Goal: Task Accomplishment & Management: Manage account settings

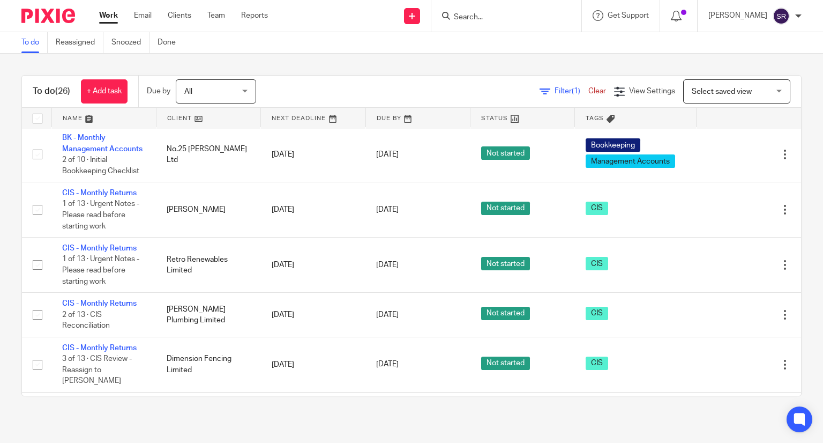
scroll to position [214, 0]
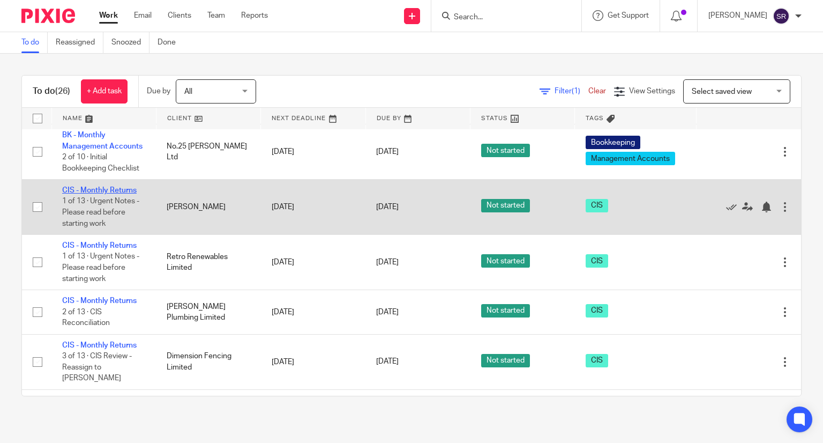
click at [116, 194] on link "CIS - Monthly Returns" at bounding box center [99, 190] width 74 height 8
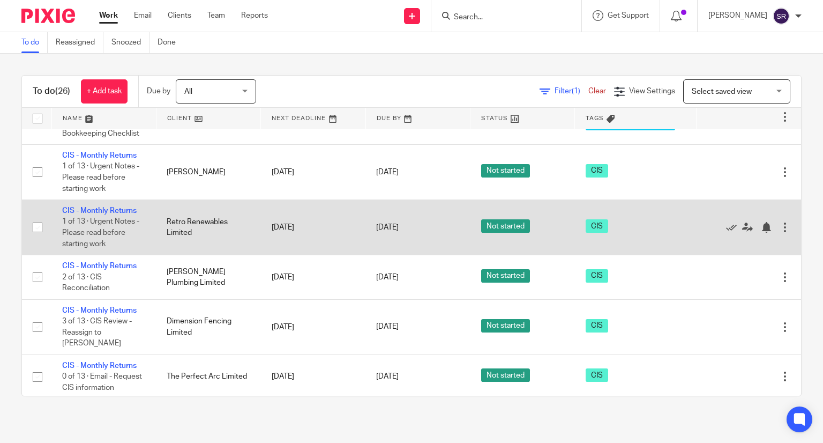
scroll to position [268, 0]
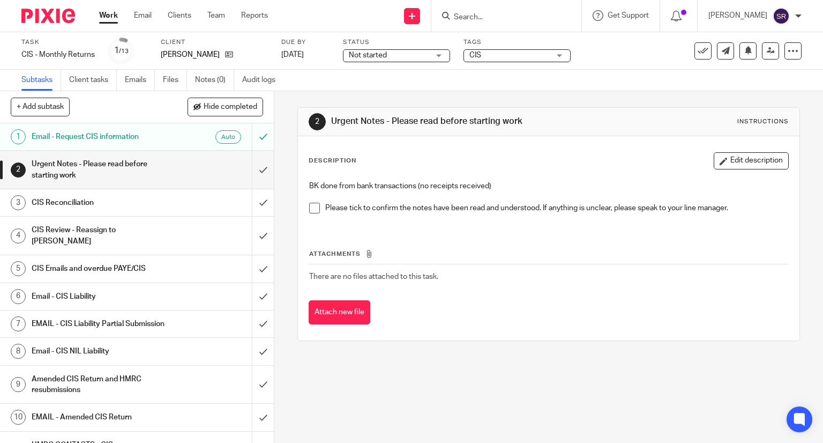
click at [304, 206] on div "BK done from bank transactions (no receipts received) Please tick to confirm th…" at bounding box center [549, 200] width 490 height 51
click at [311, 206] on span at bounding box center [314, 208] width 11 height 11
click at [253, 163] on input "submit" at bounding box center [137, 170] width 274 height 38
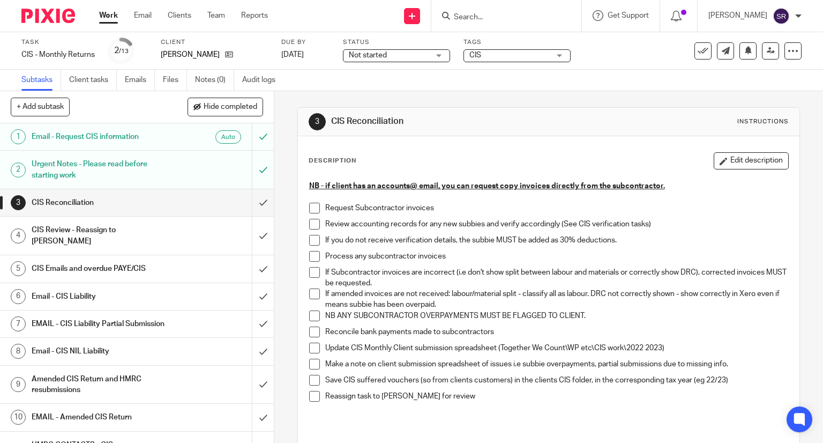
click at [311, 206] on span at bounding box center [314, 208] width 11 height 11
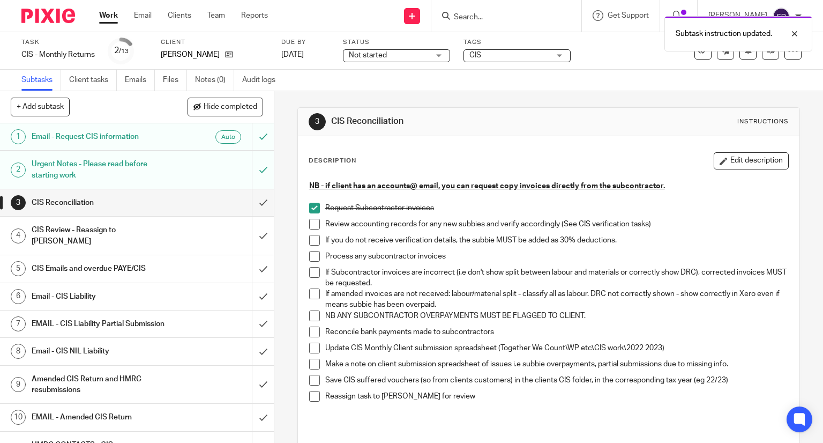
click at [312, 220] on span at bounding box center [314, 224] width 11 height 11
click at [310, 241] on span at bounding box center [314, 240] width 11 height 11
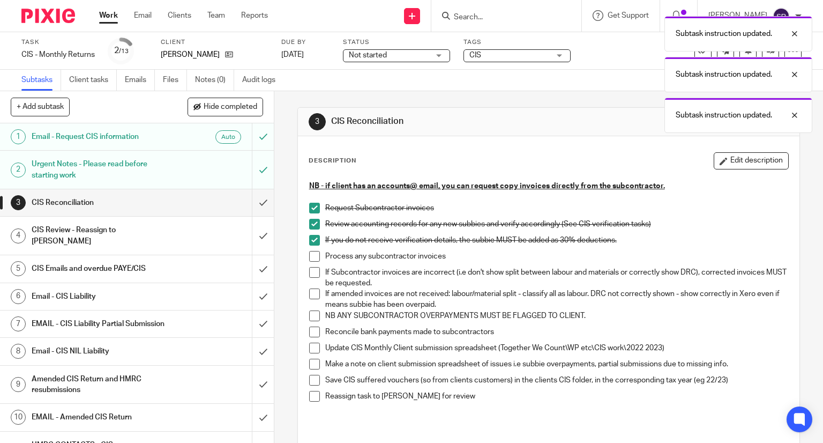
click at [310, 257] on span at bounding box center [314, 256] width 11 height 11
click at [311, 273] on span at bounding box center [314, 272] width 11 height 11
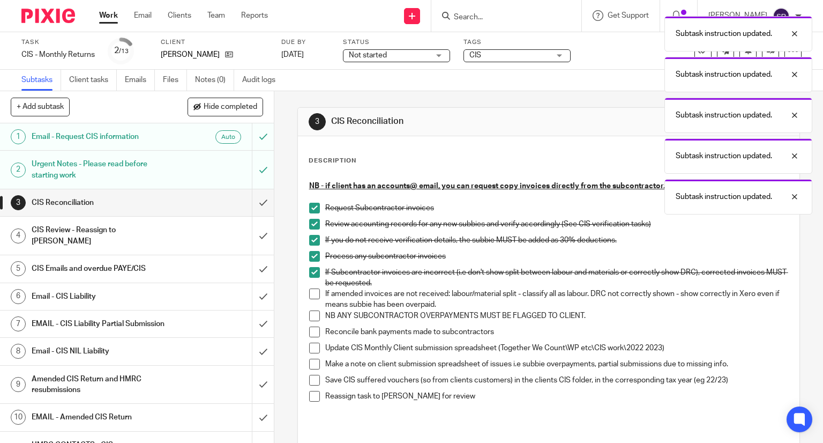
click at [309, 287] on li "If Subcontractor invoices are incorrect (i.e don't show split between labour an…" at bounding box center [549, 278] width 480 height 22
click at [309, 294] on span at bounding box center [314, 293] width 11 height 11
click at [311, 315] on span at bounding box center [314, 315] width 11 height 11
click at [309, 326] on span at bounding box center [314, 331] width 11 height 11
click at [309, 346] on span at bounding box center [314, 347] width 11 height 11
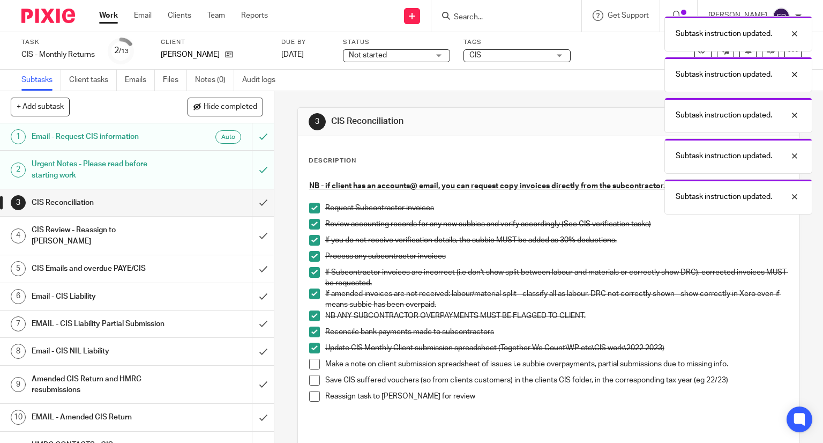
click at [310, 365] on span at bounding box center [314, 363] width 11 height 11
click at [311, 382] on span at bounding box center [314, 380] width 11 height 11
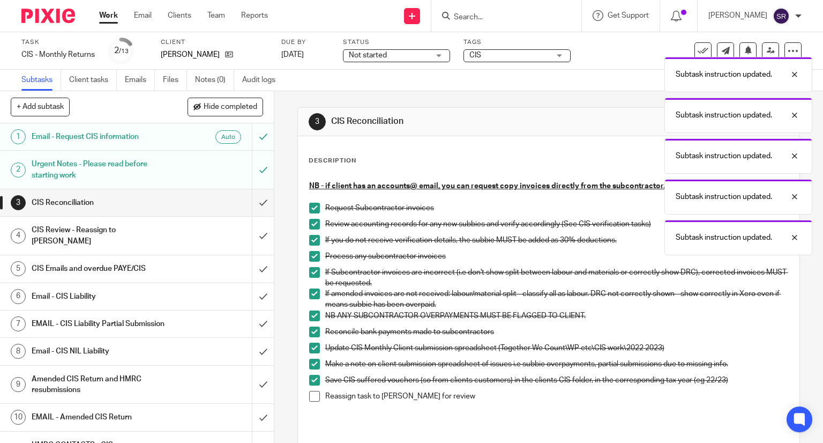
click at [312, 393] on span at bounding box center [314, 396] width 11 height 11
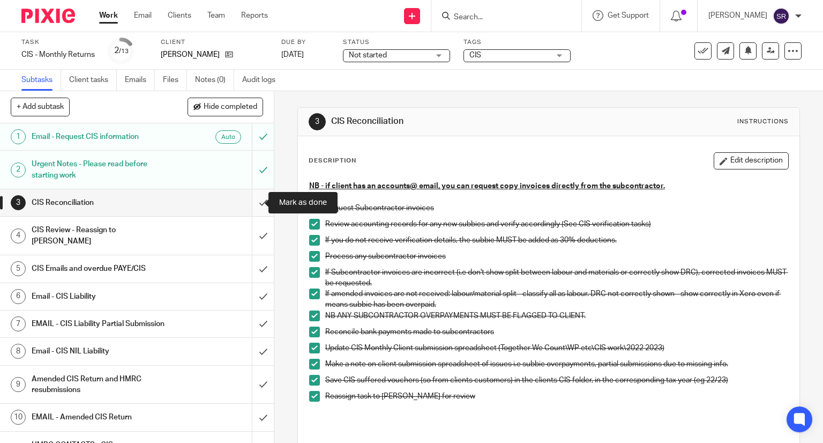
click at [251, 205] on input "submit" at bounding box center [137, 202] width 274 height 27
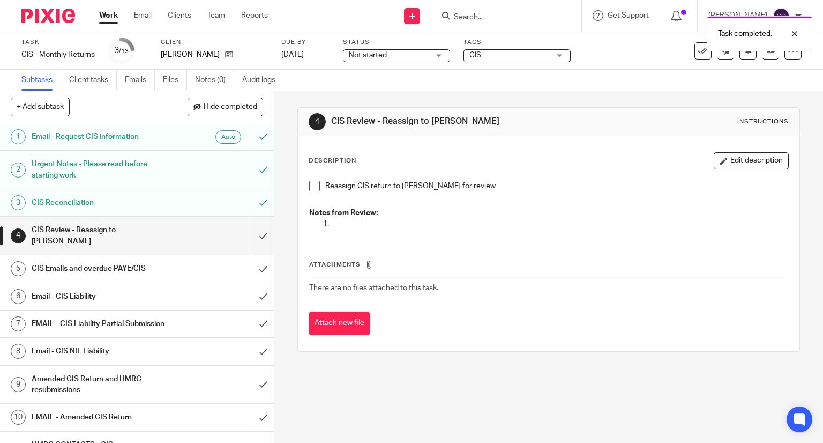
click at [760, 47] on div "Task completed." at bounding box center [760, 33] width 106 height 35
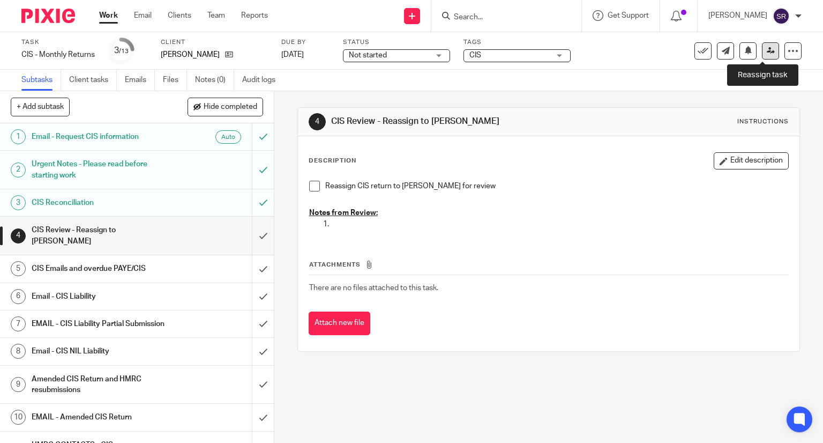
click at [762, 55] on link at bounding box center [770, 50] width 17 height 17
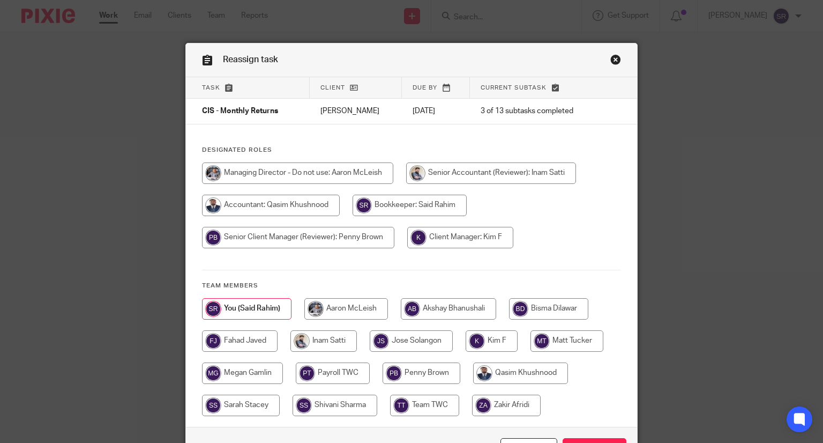
click at [433, 243] on input "radio" at bounding box center [460, 237] width 106 height 21
radio input "true"
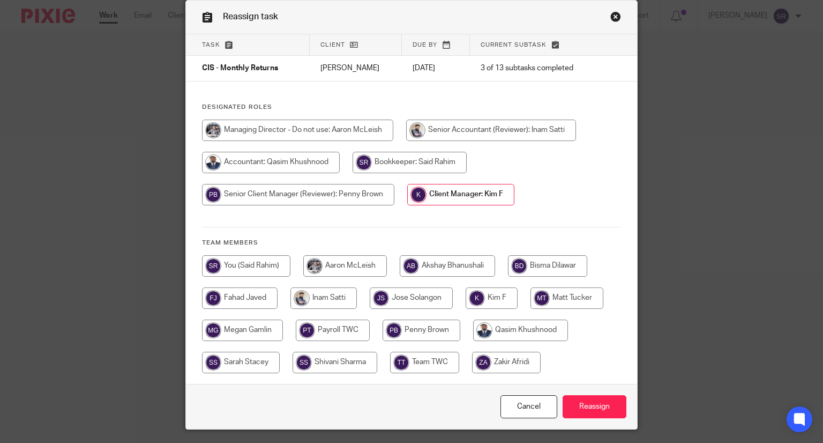
scroll to position [72, 0]
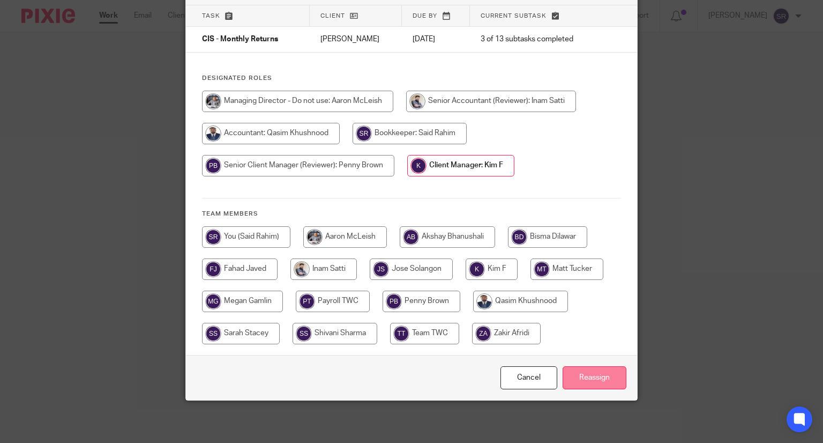
click at [594, 386] on input "Reassign" at bounding box center [595, 377] width 64 height 23
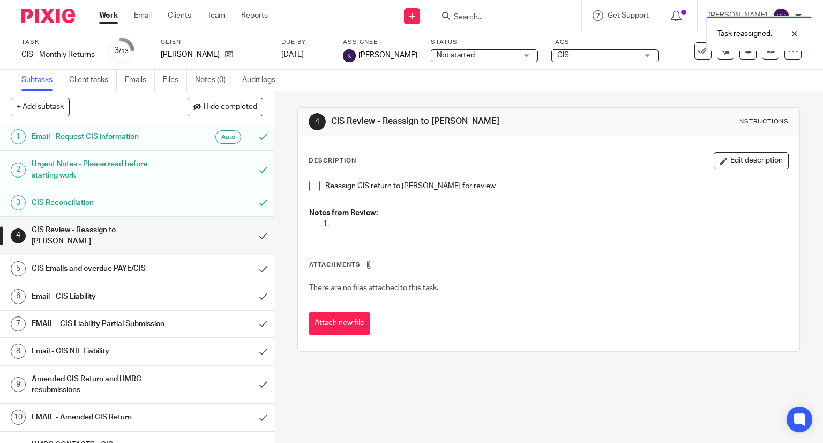
click at [107, 21] on link "Work" at bounding box center [108, 15] width 19 height 11
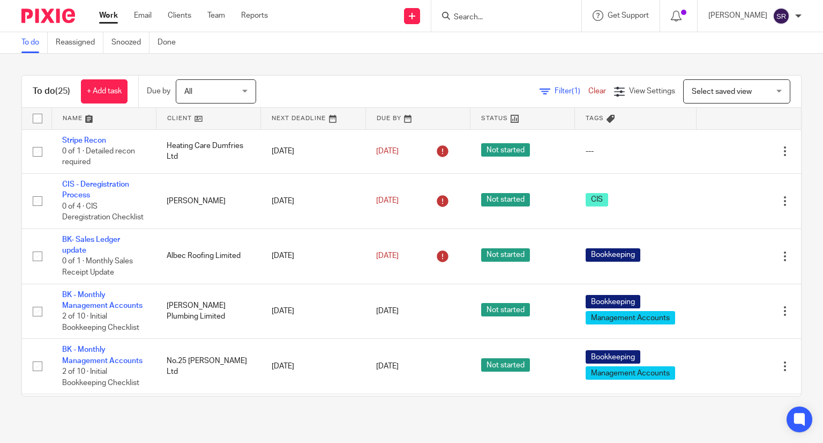
click at [545, 7] on div at bounding box center [506, 16] width 150 height 32
click at [536, 13] on input "Search" at bounding box center [501, 18] width 96 height 10
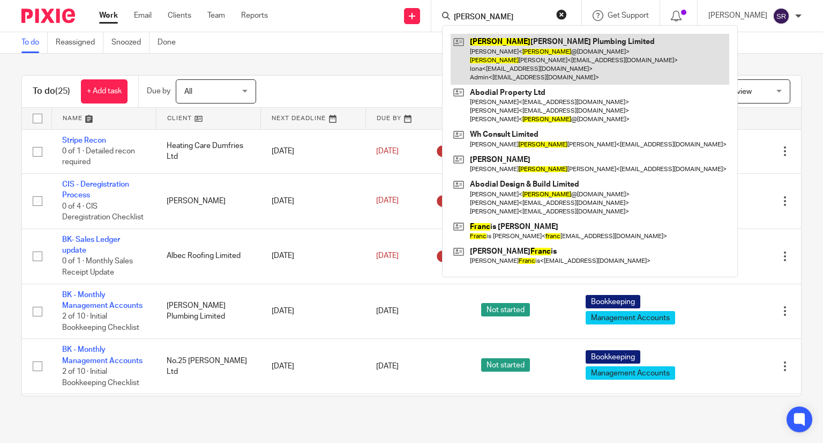
type input "frank"
click at [502, 50] on link at bounding box center [590, 59] width 279 height 51
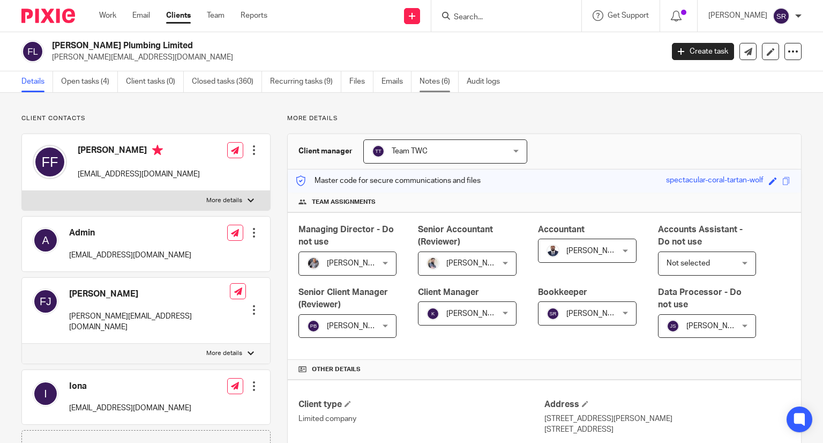
click at [424, 81] on link "Notes (6)" at bounding box center [439, 81] width 39 height 21
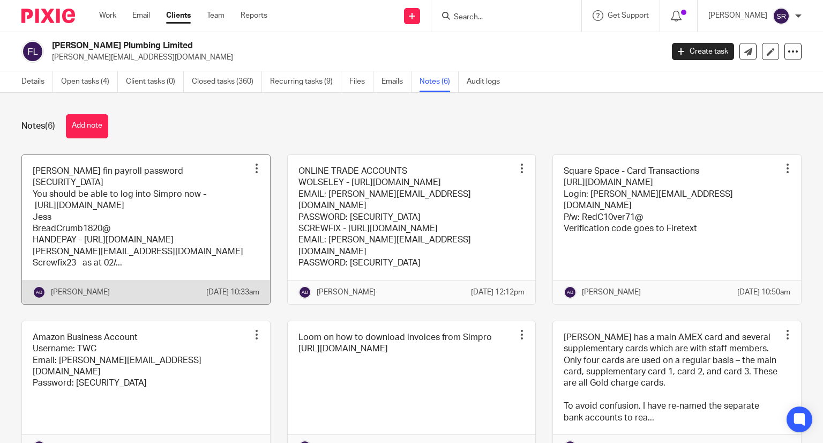
click at [206, 222] on link at bounding box center [146, 229] width 248 height 149
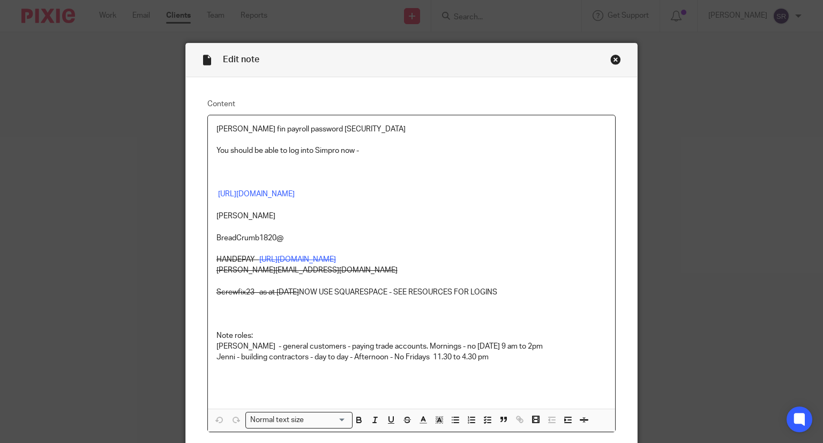
click at [339, 127] on p "[PERSON_NAME] fin payroll password [SECURITY_DATA]" at bounding box center [411, 129] width 391 height 11
drag, startPoint x: 349, startPoint y: 127, endPoint x: 302, endPoint y: 128, distance: 46.6
click at [302, 128] on p "[PERSON_NAME] fin payroll password [SECURITY_DATA]" at bounding box center [411, 129] width 391 height 11
copy p "FRANKite81"
click at [612, 61] on div "Close this dialog window" at bounding box center [615, 59] width 11 height 11
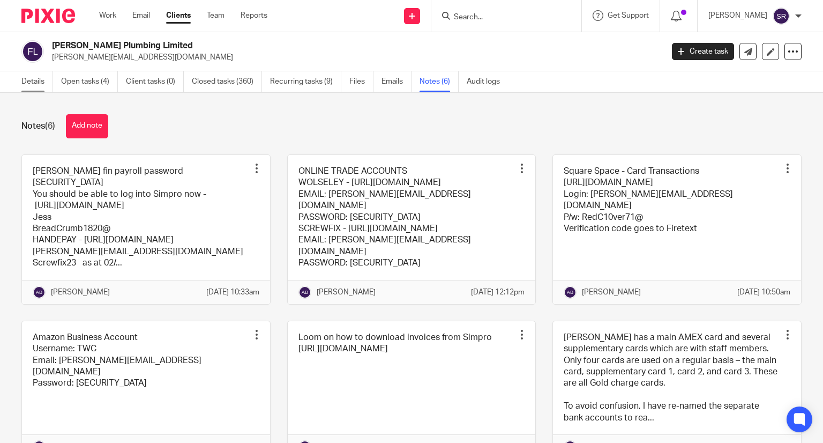
click at [35, 81] on link "Details" at bounding box center [37, 81] width 32 height 21
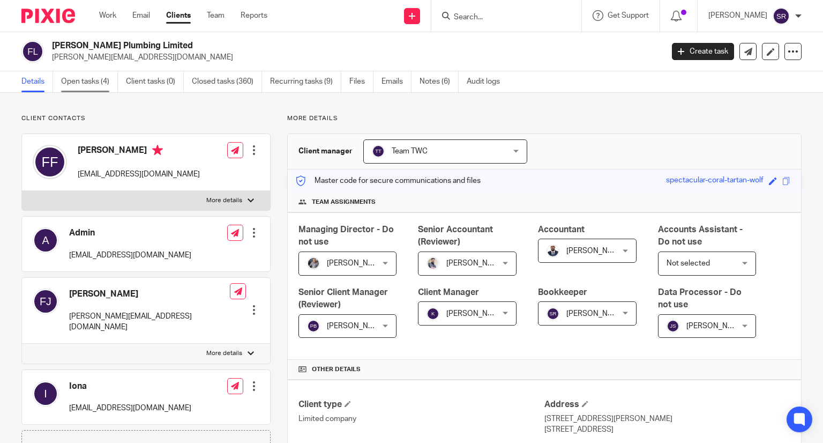
click at [95, 84] on link "Open tasks (4)" at bounding box center [89, 81] width 57 height 21
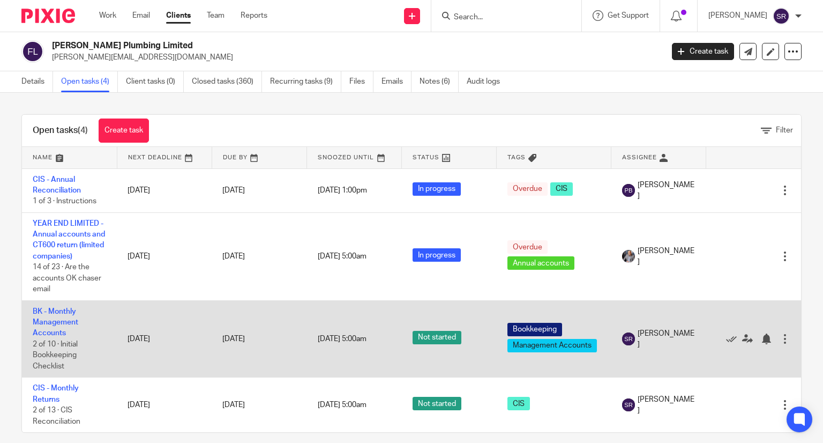
scroll to position [7, 0]
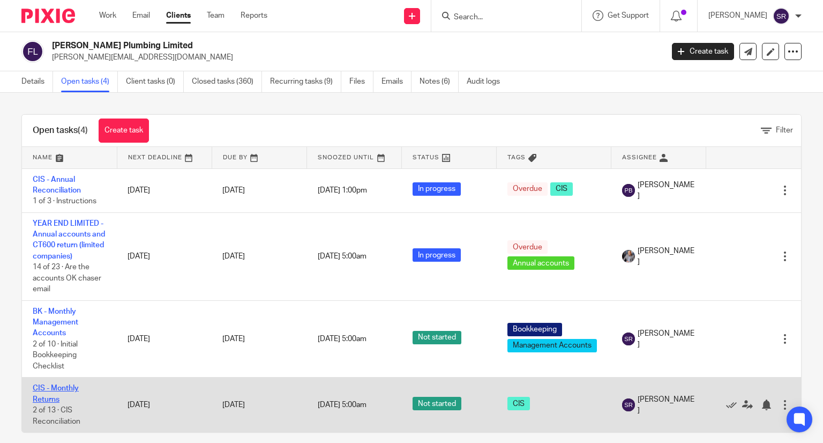
click at [72, 384] on link "CIS - Monthly Returns" at bounding box center [56, 393] width 46 height 18
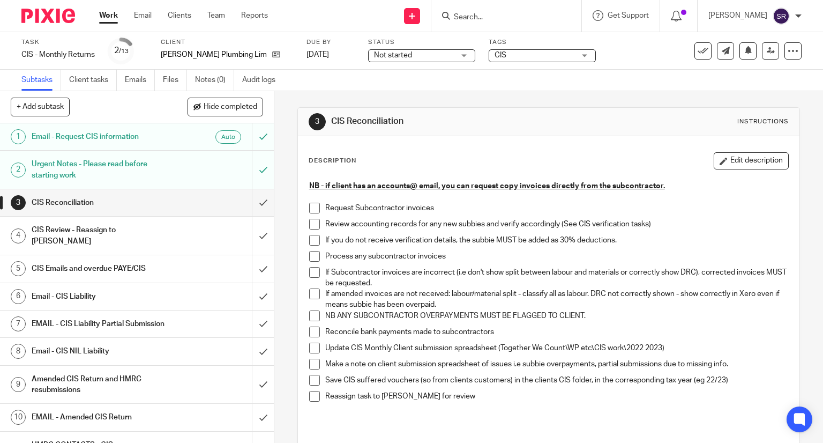
click at [310, 204] on span at bounding box center [314, 208] width 11 height 11
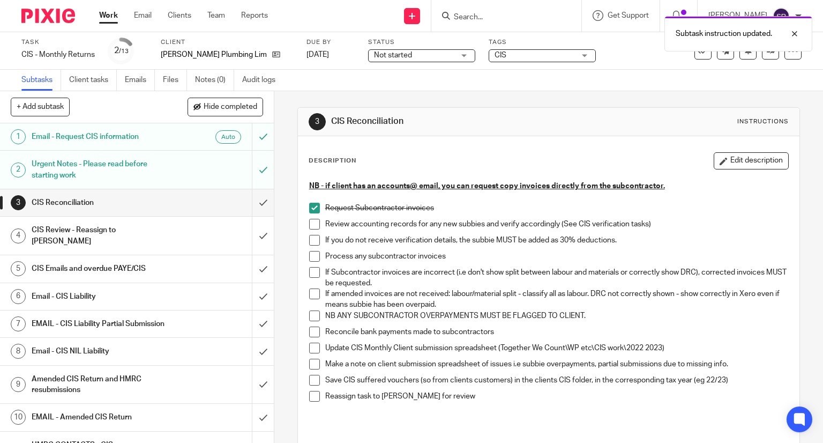
click at [310, 225] on span at bounding box center [314, 224] width 11 height 11
drag, startPoint x: 305, startPoint y: 238, endPoint x: 306, endPoint y: 245, distance: 7.0
click at [309, 239] on span at bounding box center [314, 240] width 11 height 11
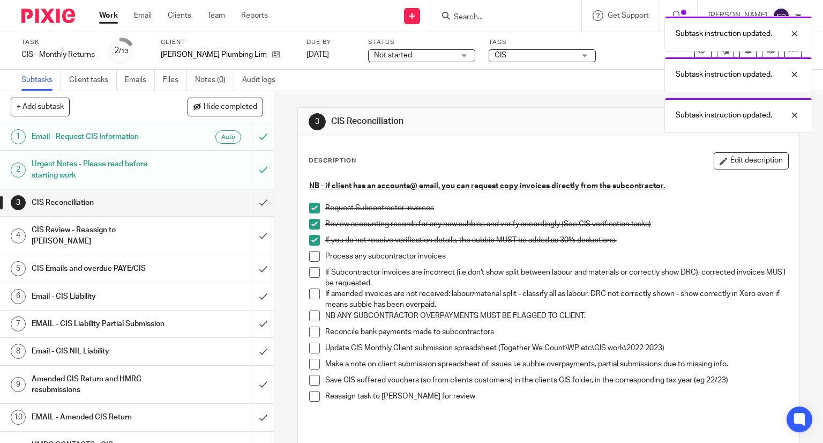
drag, startPoint x: 308, startPoint y: 254, endPoint x: 310, endPoint y: 267, distance: 13.6
click at [309, 255] on span at bounding box center [314, 256] width 11 height 11
click at [310, 272] on span at bounding box center [314, 272] width 11 height 11
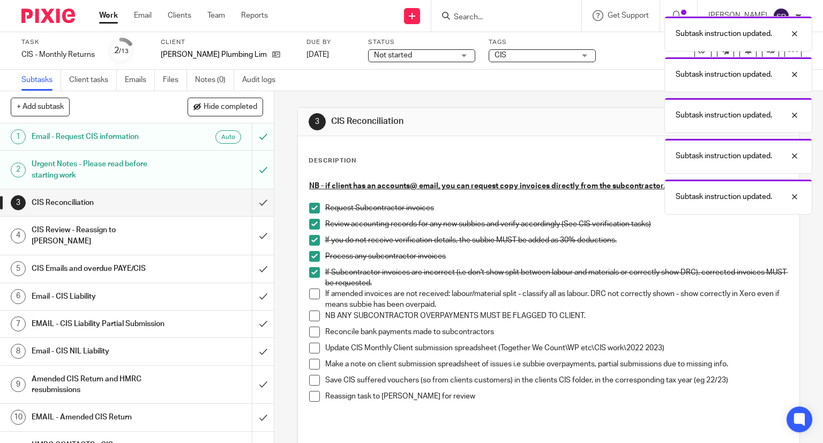
click at [312, 298] on span at bounding box center [314, 293] width 11 height 11
click at [311, 314] on span at bounding box center [314, 315] width 11 height 11
click at [309, 332] on span at bounding box center [314, 331] width 11 height 11
drag, startPoint x: 309, startPoint y: 348, endPoint x: 309, endPoint y: 360, distance: 11.8
click at [309, 349] on span at bounding box center [314, 347] width 11 height 11
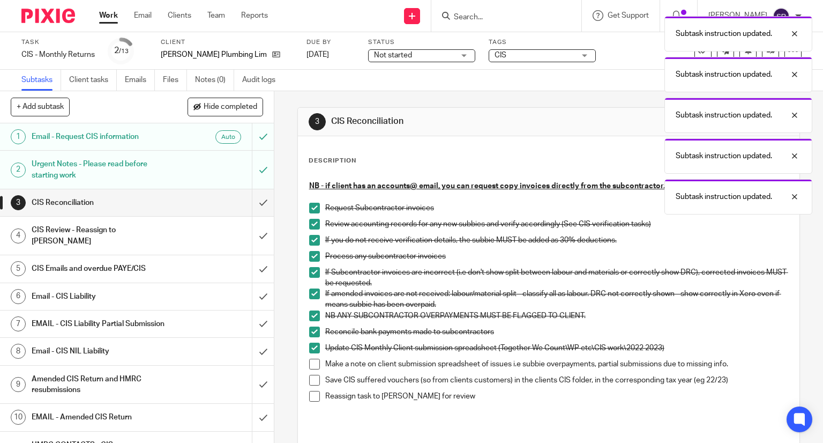
click at [309, 364] on span at bounding box center [314, 363] width 11 height 11
drag, startPoint x: 309, startPoint y: 376, endPoint x: 311, endPoint y: 384, distance: 8.8
click at [309, 376] on span at bounding box center [314, 380] width 11 height 11
click at [312, 388] on li "Save CIS suffered vouchers (so from clients customers) in the clients CIS folde…" at bounding box center [549, 383] width 480 height 16
click at [310, 399] on span at bounding box center [314, 396] width 11 height 11
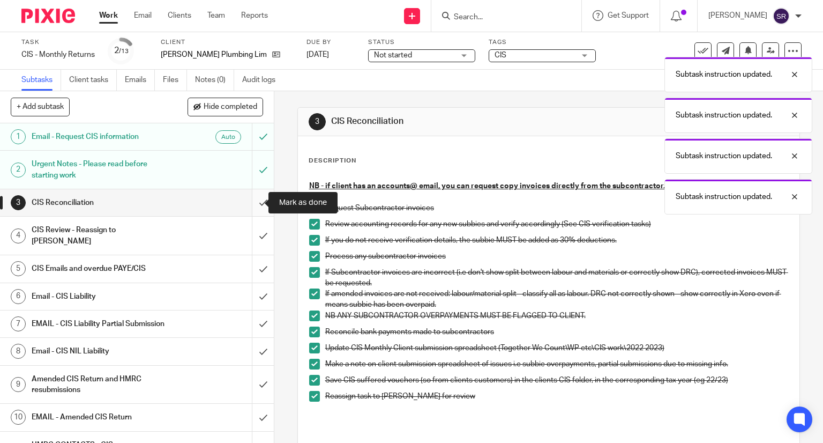
click at [252, 198] on input "submit" at bounding box center [137, 202] width 274 height 27
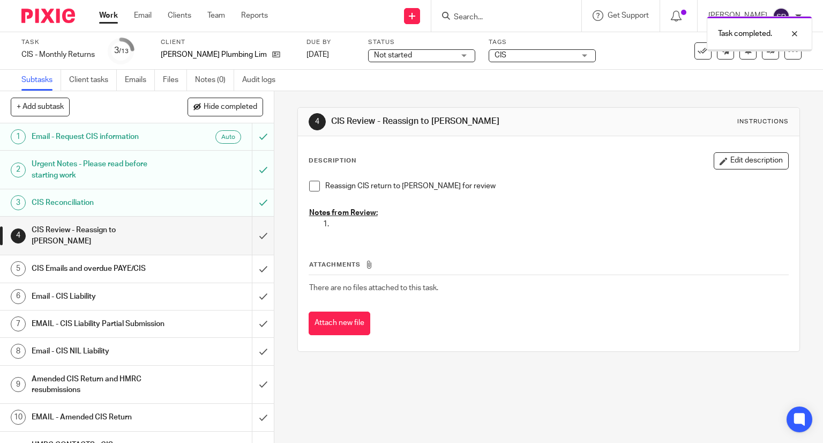
click at [753, 50] on div at bounding box center [759, 50] width 104 height 2
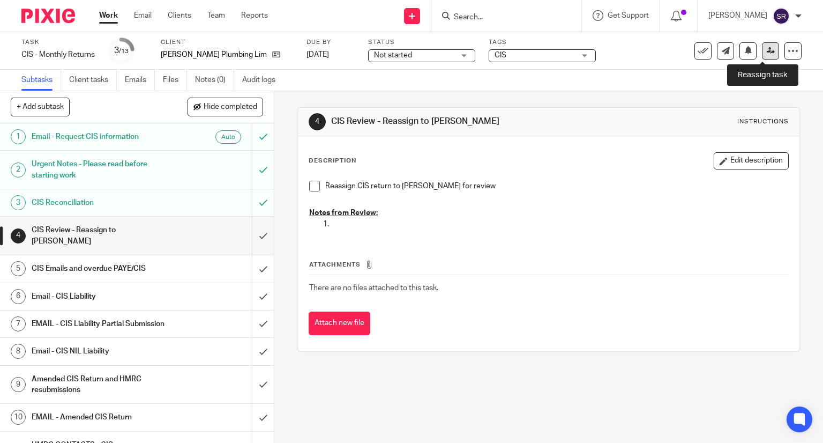
click at [767, 51] on icon at bounding box center [771, 51] width 8 height 8
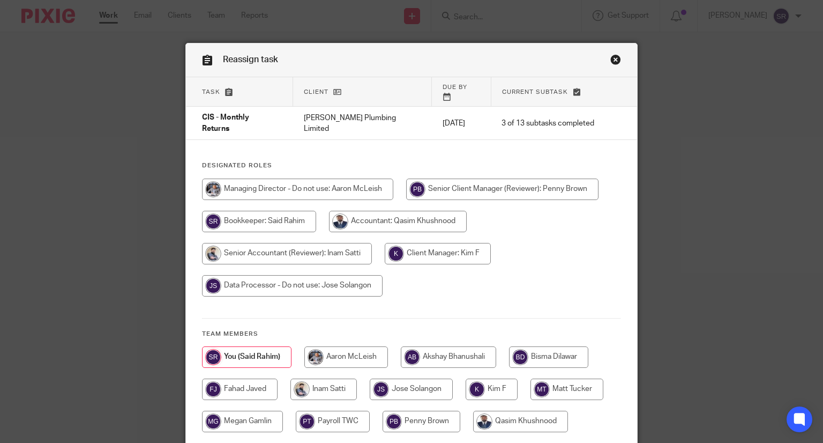
click at [430, 243] on input "radio" at bounding box center [438, 253] width 106 height 21
radio input "true"
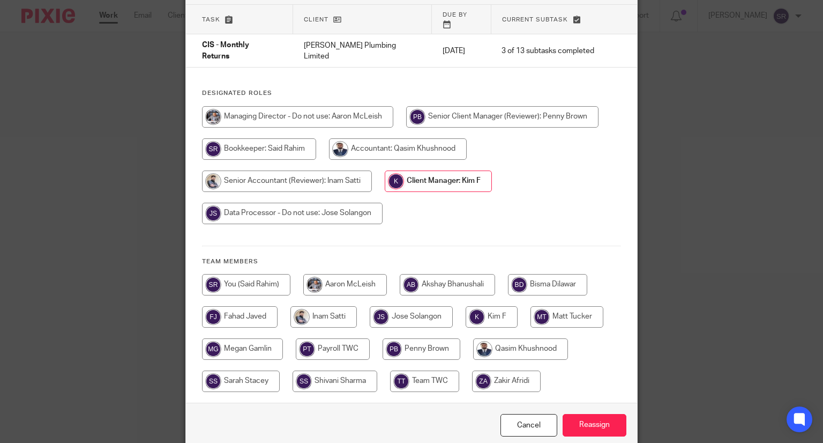
scroll to position [104, 0]
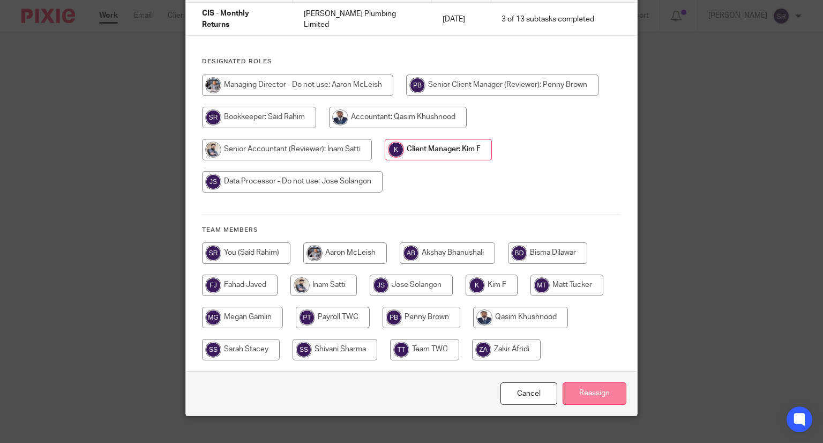
click at [581, 382] on input "Reassign" at bounding box center [595, 393] width 64 height 23
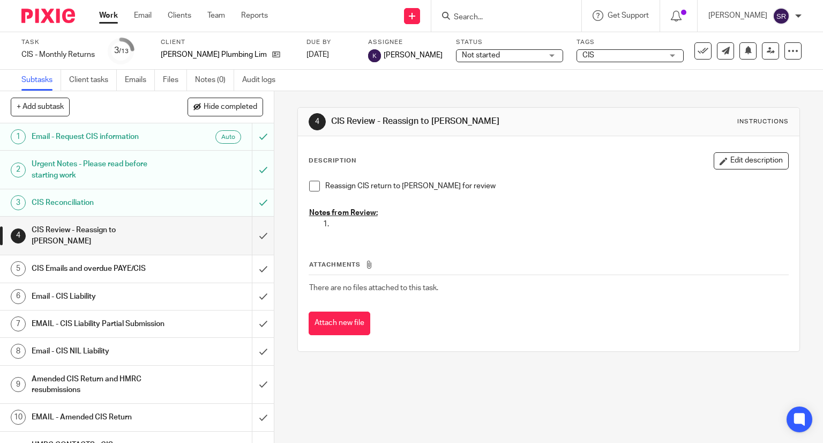
click at [101, 19] on link "Work" at bounding box center [108, 15] width 19 height 11
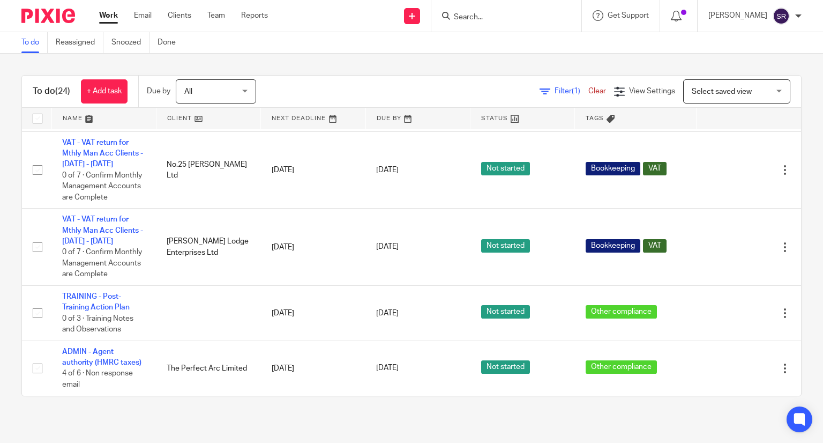
scroll to position [1365, 0]
click at [513, 15] on input "Search" at bounding box center [501, 18] width 96 height 10
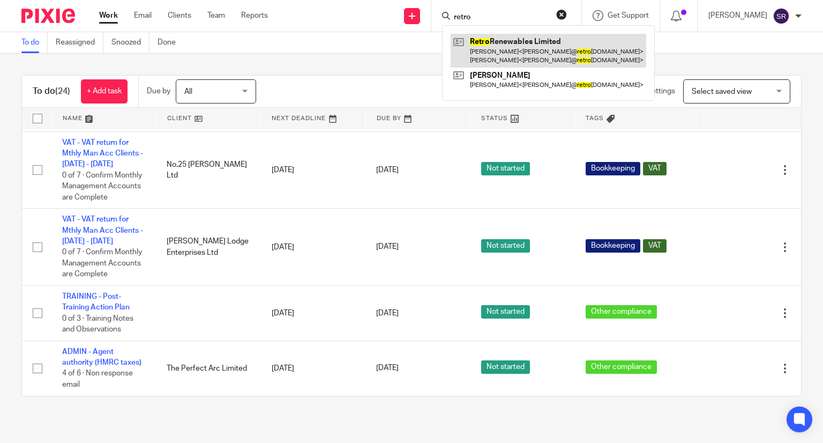
type input "retro"
click at [526, 42] on link at bounding box center [549, 50] width 196 height 33
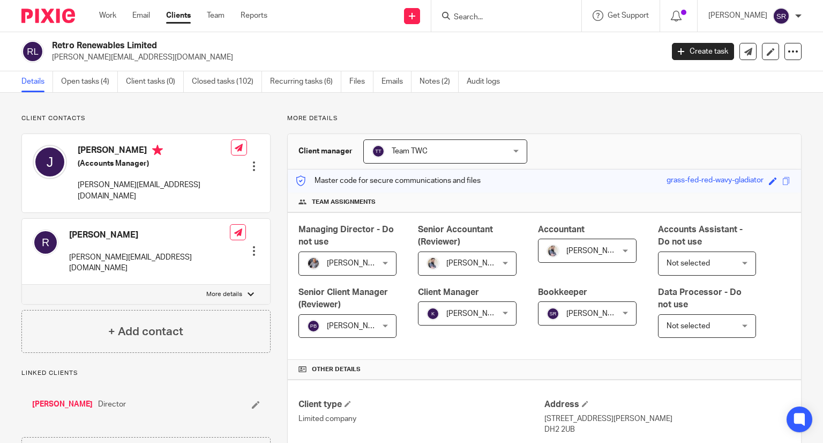
click at [231, 290] on p "More details" at bounding box center [224, 294] width 36 height 9
click at [22, 284] on input "More details" at bounding box center [21, 284] width 1 height 1
checkbox input "true"
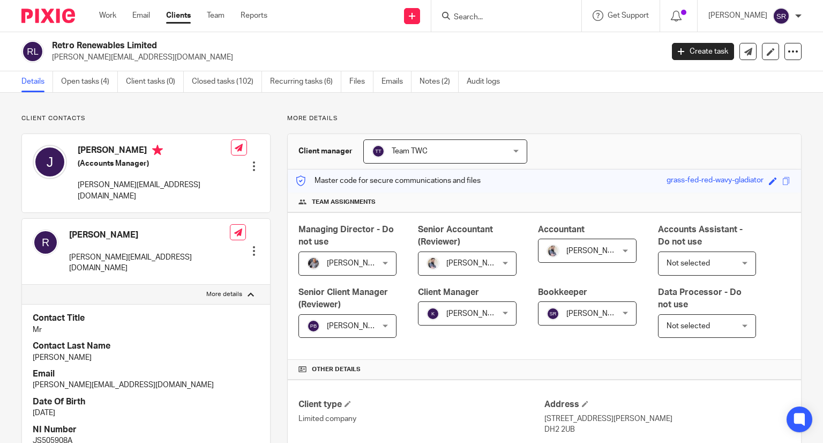
click at [252, 161] on div at bounding box center [254, 166] width 11 height 11
click at [219, 174] on link "Edit contact" at bounding box center [203, 174] width 102 height 16
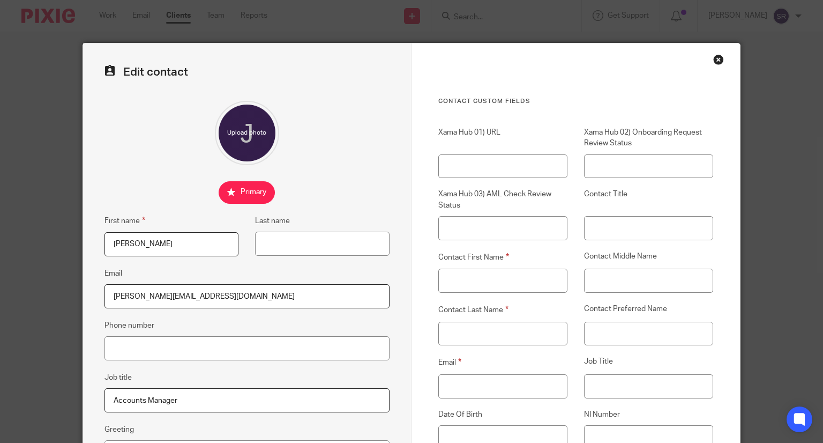
drag, startPoint x: 184, startPoint y: 245, endPoint x: 96, endPoint y: 245, distance: 87.9
click at [96, 245] on fieldset "First name [PERSON_NAME]" at bounding box center [162, 235] width 151 height 42
type input "[PERSON_NAME]"
drag, startPoint x: 131, startPoint y: 296, endPoint x: 116, endPoint y: 296, distance: 15.0
click at [116, 296] on input "[PERSON_NAME][EMAIL_ADDRESS][DOMAIN_NAME]" at bounding box center [246, 296] width 285 height 24
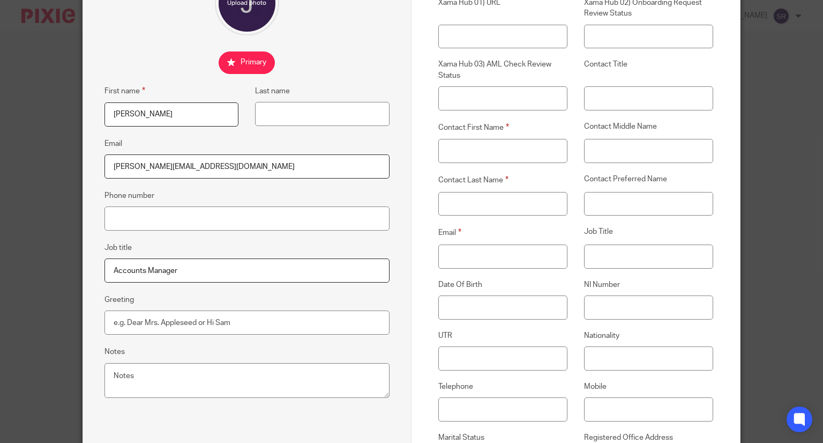
scroll to position [161, 0]
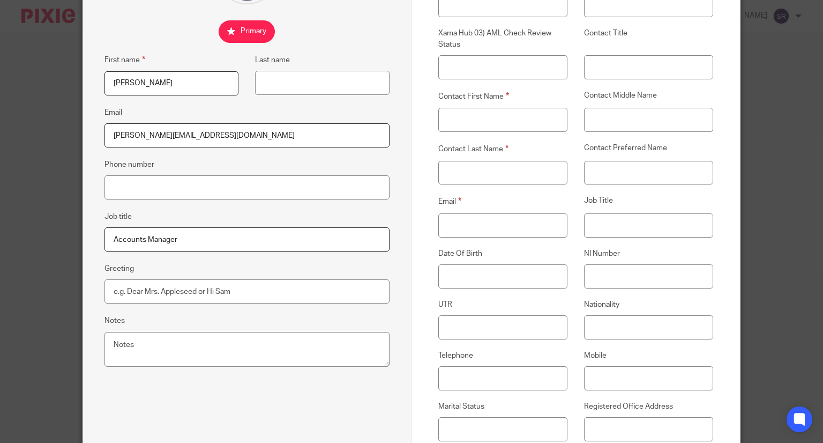
type input "[PERSON_NAME][EMAIL_ADDRESS][DOMAIN_NAME]"
drag, startPoint x: 199, startPoint y: 240, endPoint x: 88, endPoint y: 237, distance: 111.5
paste input "Finance Director"
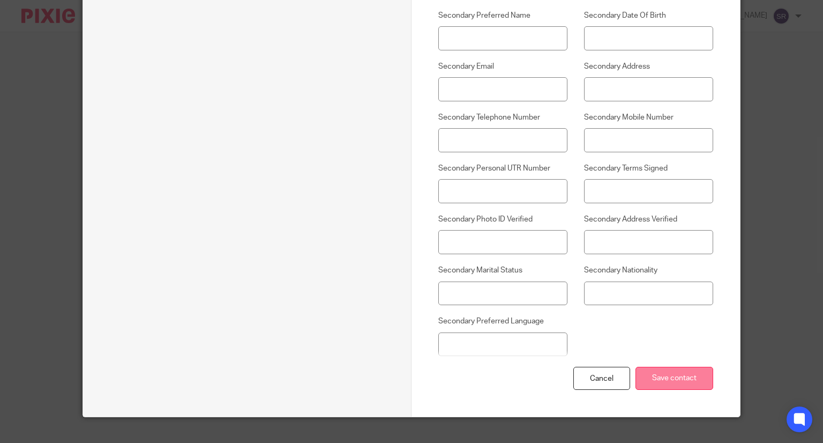
type input "Finance Director"
click at [659, 378] on input "Save contact" at bounding box center [674, 378] width 78 height 23
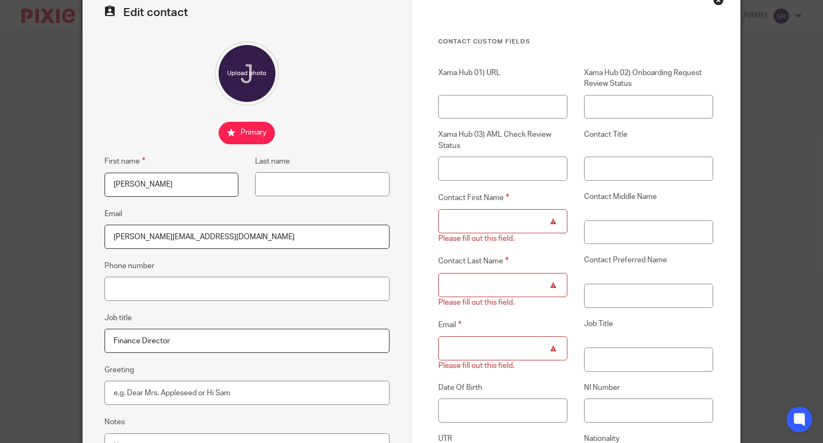
click at [478, 220] on input "Contact First Name" at bounding box center [502, 221] width 129 height 24
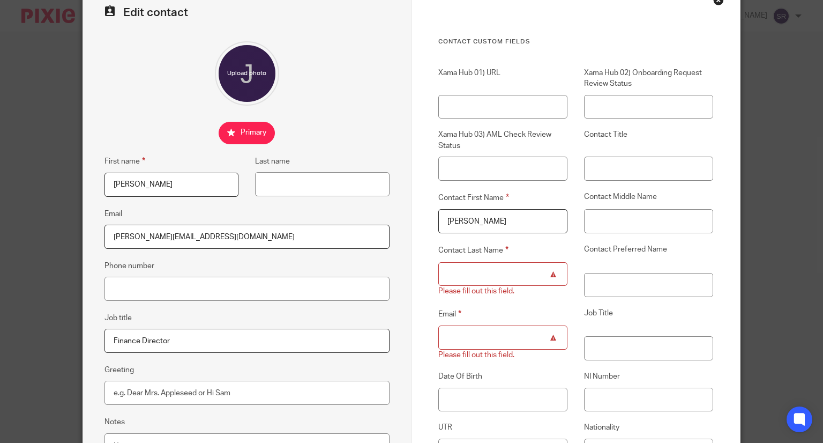
type input "[PERSON_NAME]"
drag, startPoint x: 192, startPoint y: 236, endPoint x: 105, endPoint y: 237, distance: 86.8
click at [105, 237] on input "[PERSON_NAME][EMAIL_ADDRESS][DOMAIN_NAME]" at bounding box center [246, 237] width 285 height 24
click at [468, 331] on input "Email" at bounding box center [502, 337] width 129 height 24
paste input "[PERSON_NAME][EMAIL_ADDRESS][DOMAIN_NAME]"
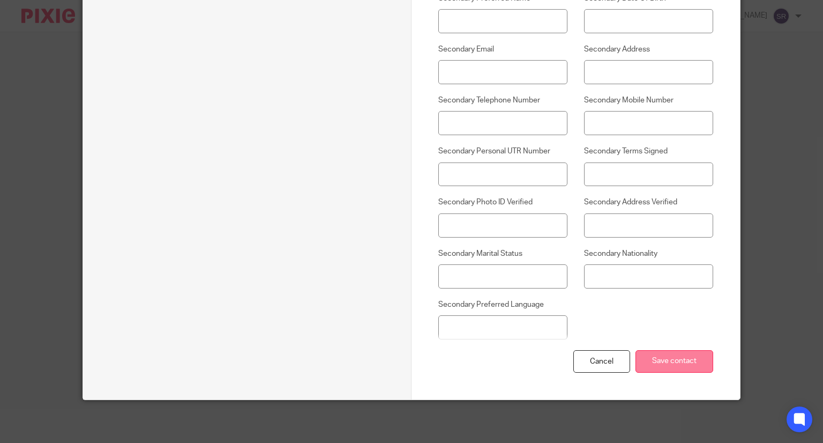
type input "[PERSON_NAME][EMAIL_ADDRESS][DOMAIN_NAME]"
click at [660, 361] on input "Save contact" at bounding box center [674, 361] width 78 height 23
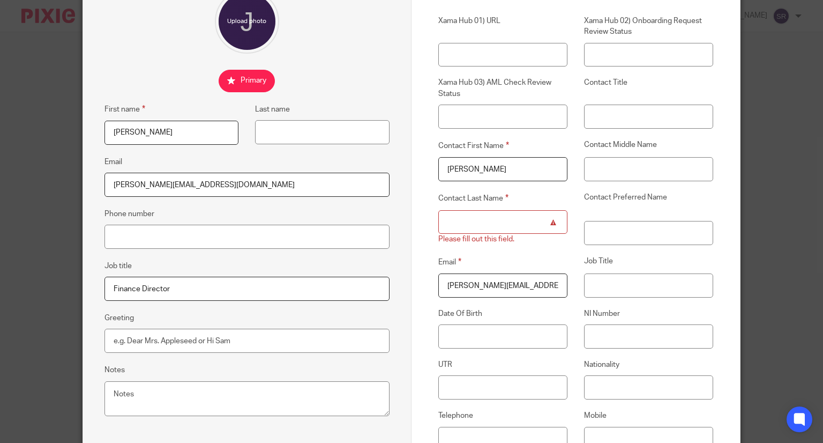
click at [478, 222] on input "Contact Last Name" at bounding box center [502, 222] width 129 height 24
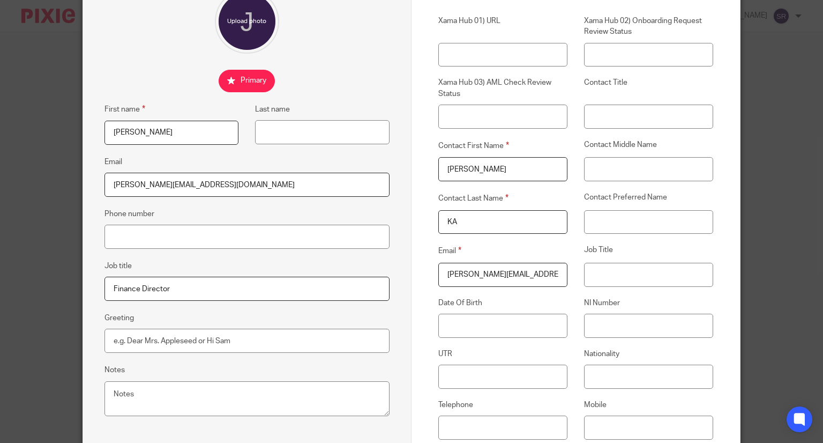
type input "K"
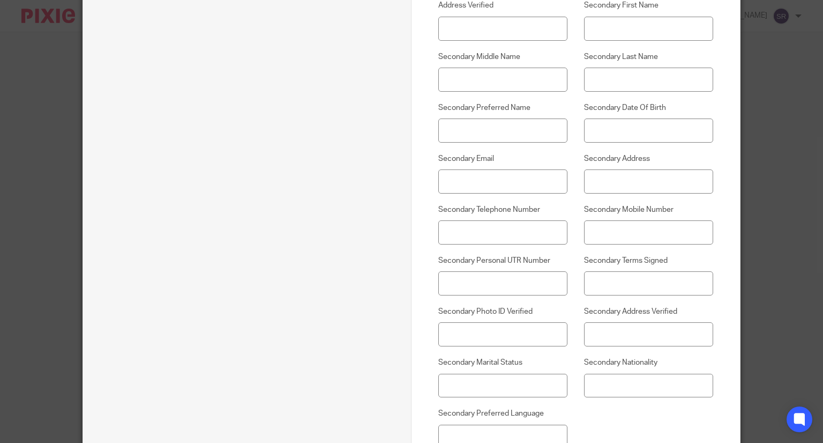
scroll to position [874, 0]
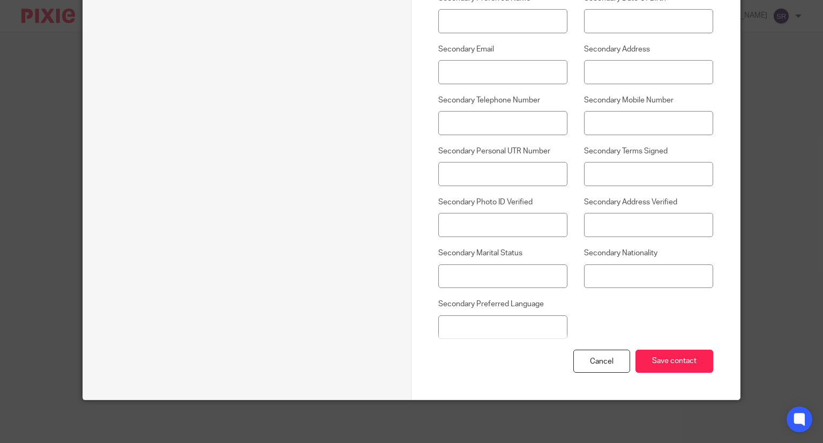
type input "[PERSON_NAME]"
click at [678, 373] on div "Cancel Save contact" at bounding box center [575, 374] width 275 height 50
click at [674, 366] on input "Save contact" at bounding box center [674, 360] width 78 height 23
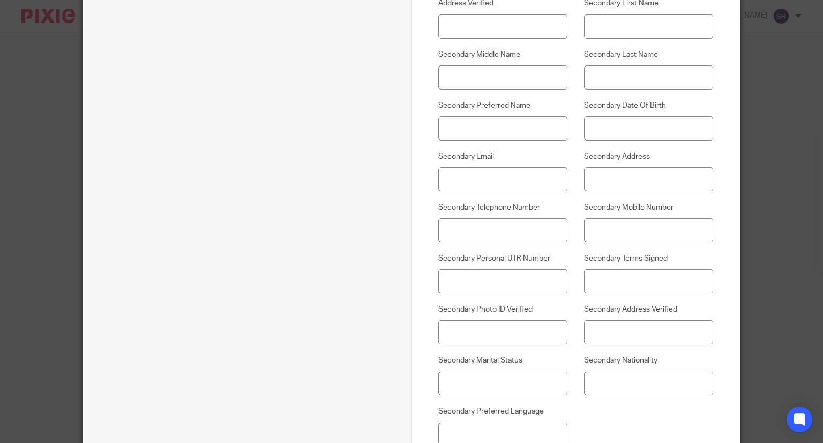
scroll to position [714, 0]
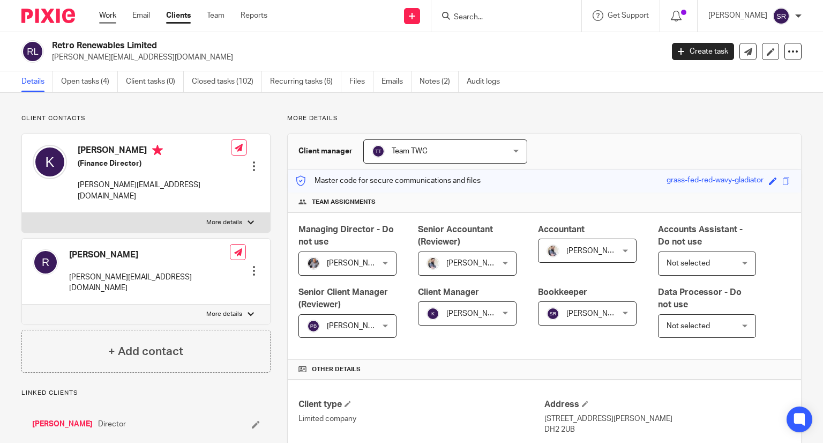
click at [106, 11] on link "Work" at bounding box center [107, 15] width 17 height 11
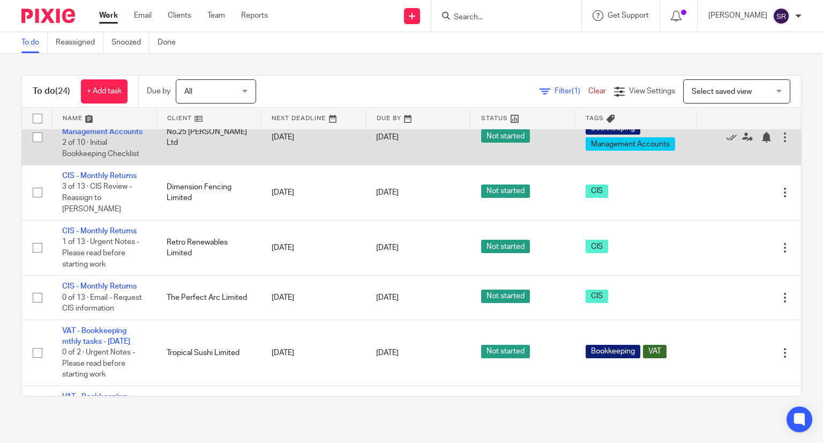
scroll to position [268, 0]
